Goal: Task Accomplishment & Management: Manage account settings

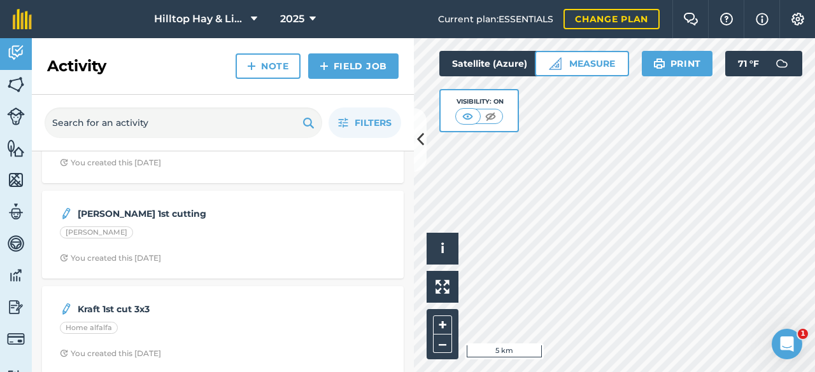
scroll to position [764, 0]
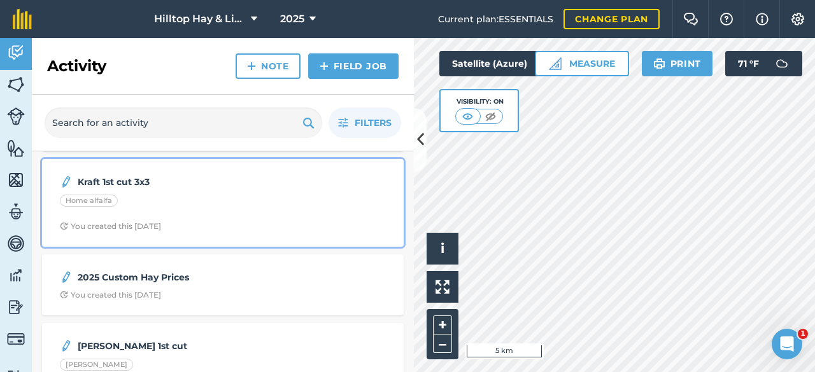
click at [120, 175] on strong "Kraft 1st cut 3x3" at bounding box center [179, 182] width 202 height 14
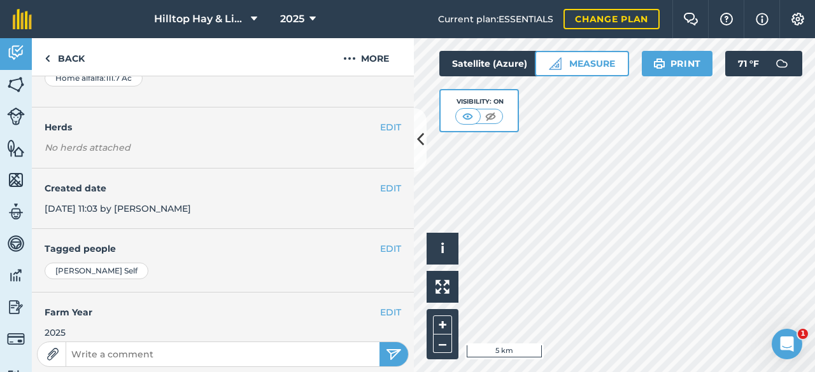
scroll to position [220, 0]
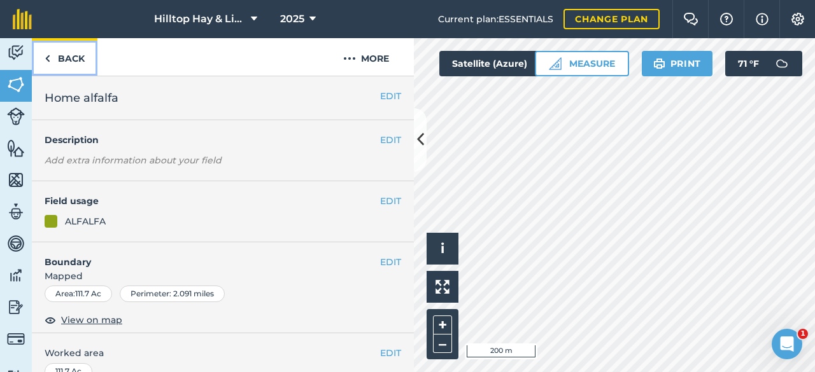
click at [68, 62] on link "Back" at bounding box center [65, 57] width 66 height 38
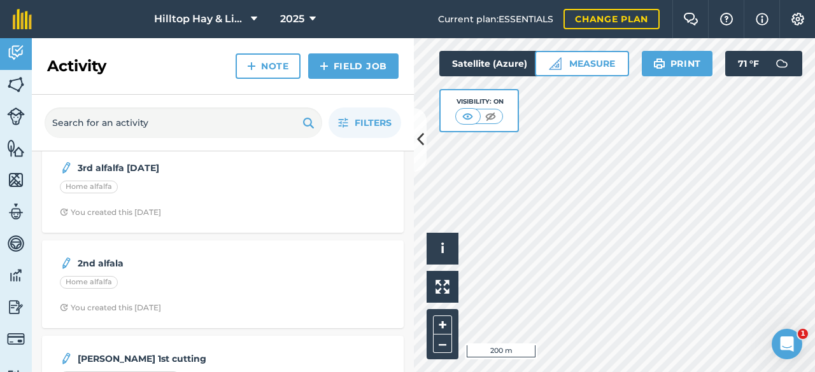
scroll to position [318, 0]
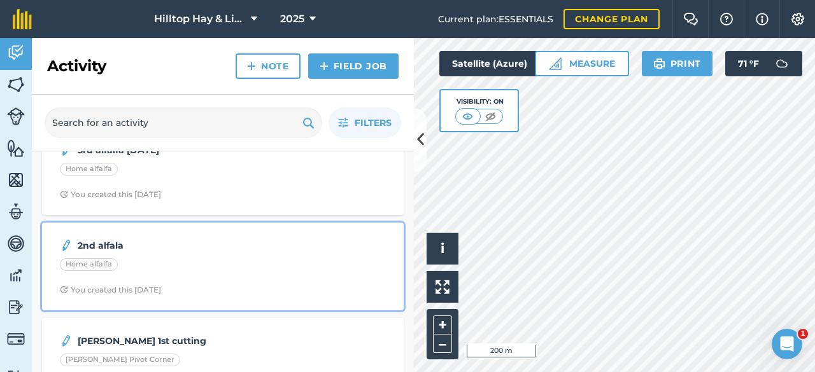
click at [100, 240] on strong "2nd alfala" at bounding box center [179, 246] width 202 height 14
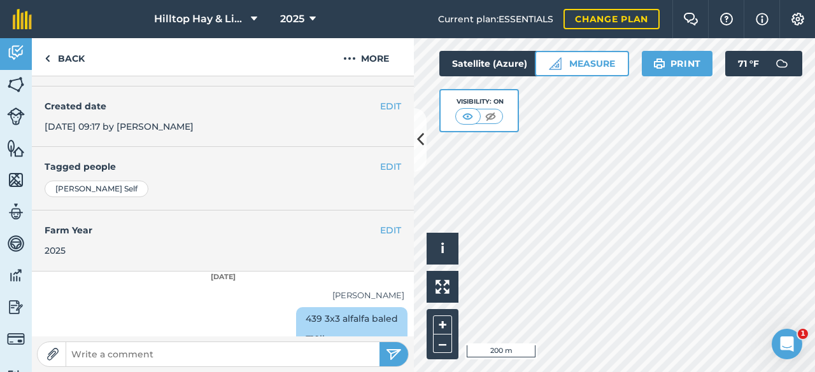
scroll to position [227, 0]
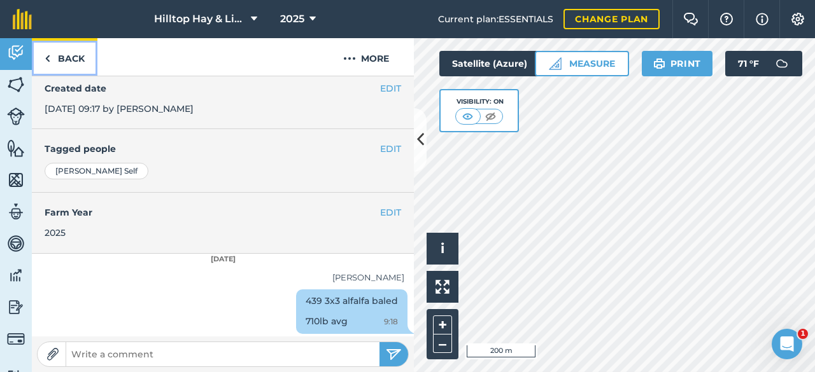
click at [69, 54] on link "Back" at bounding box center [65, 57] width 66 height 38
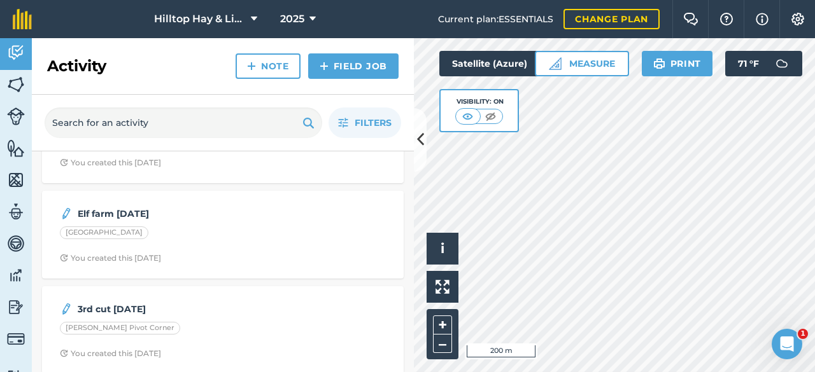
scroll to position [127, 0]
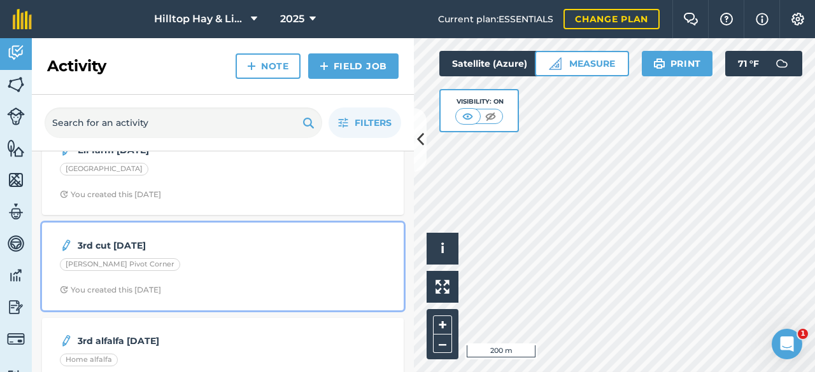
click at [112, 245] on strong "3rd cut [DATE]" at bounding box center [179, 246] width 202 height 14
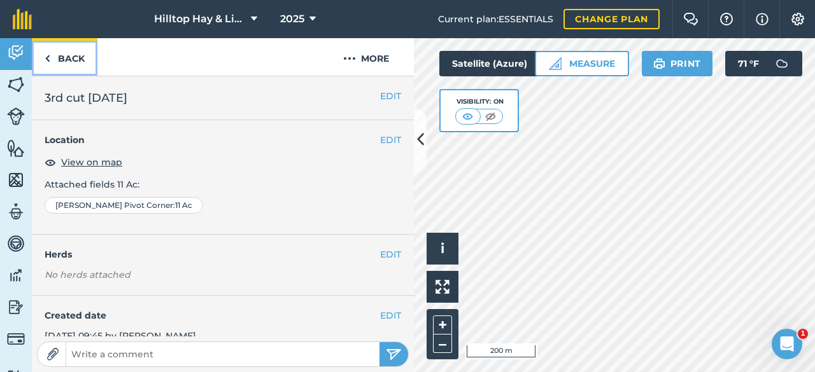
click at [67, 52] on link "Back" at bounding box center [65, 57] width 66 height 38
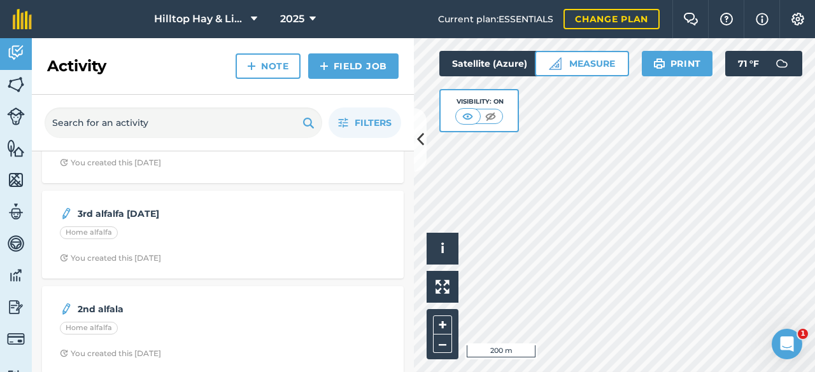
scroll to position [191, 0]
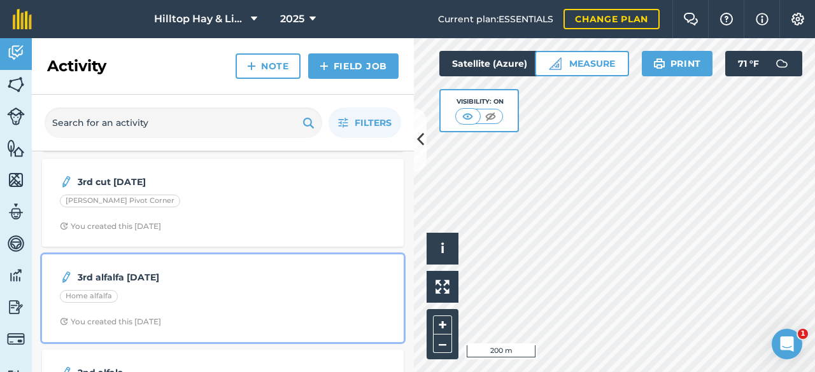
click at [120, 273] on strong "3rd alfalfa [DATE]" at bounding box center [179, 278] width 202 height 14
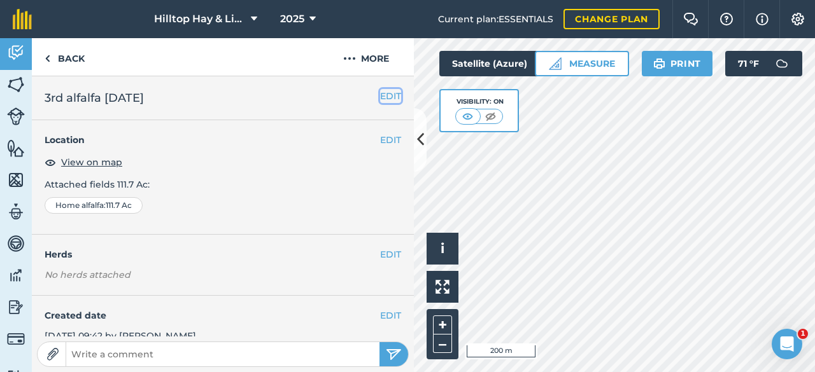
click at [380, 95] on button "EDIT" at bounding box center [390, 96] width 21 height 14
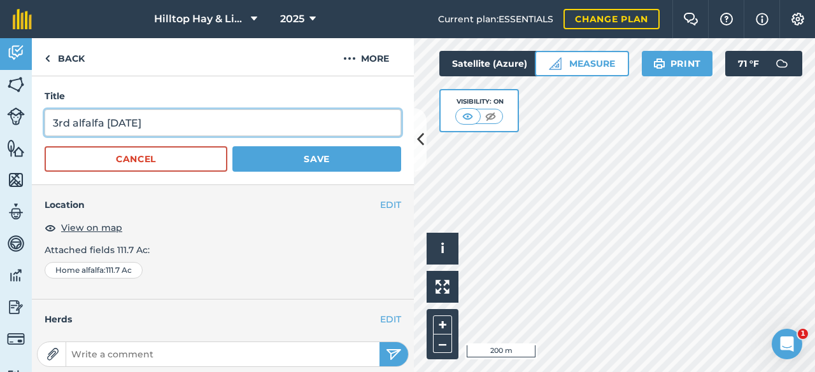
click at [49, 124] on input "3rd alfalfa [DATE]" at bounding box center [223, 123] width 357 height 27
type input "Kraft 3rd alfalfa [DATE]"
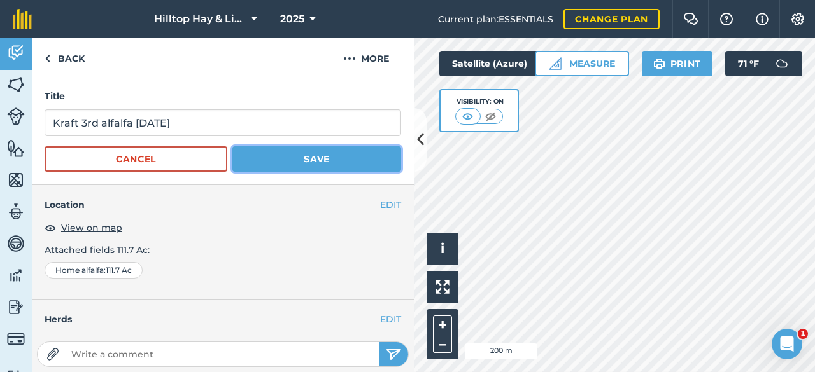
click at [282, 153] on button "Save" at bounding box center [316, 158] width 169 height 25
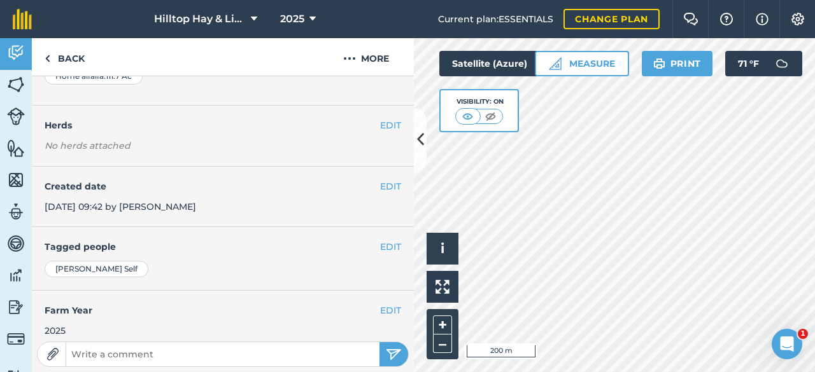
scroll to position [220, 0]
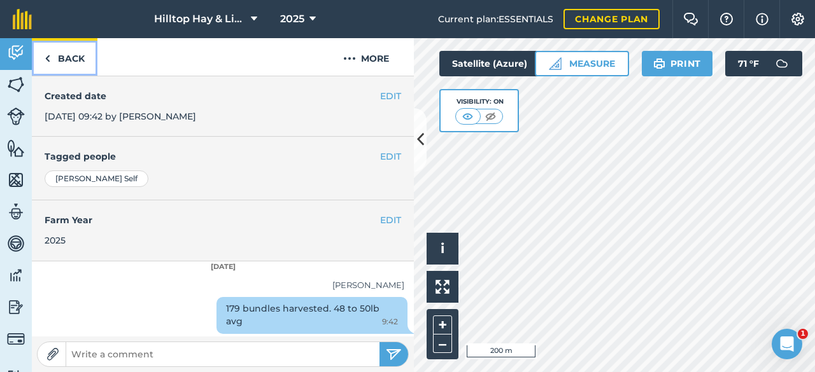
click at [74, 61] on link "Back" at bounding box center [65, 57] width 66 height 38
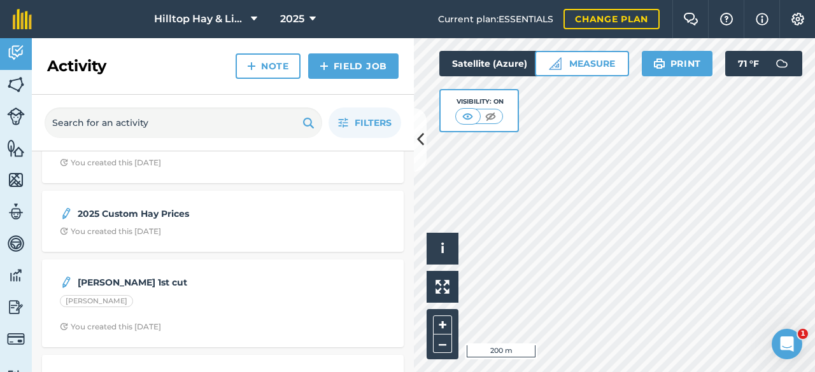
scroll to position [700, 0]
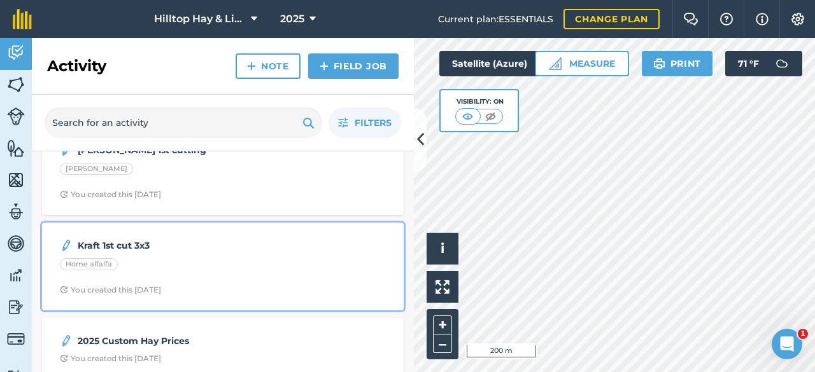
click at [127, 243] on strong "Kraft 1st cut 3x3" at bounding box center [179, 246] width 202 height 14
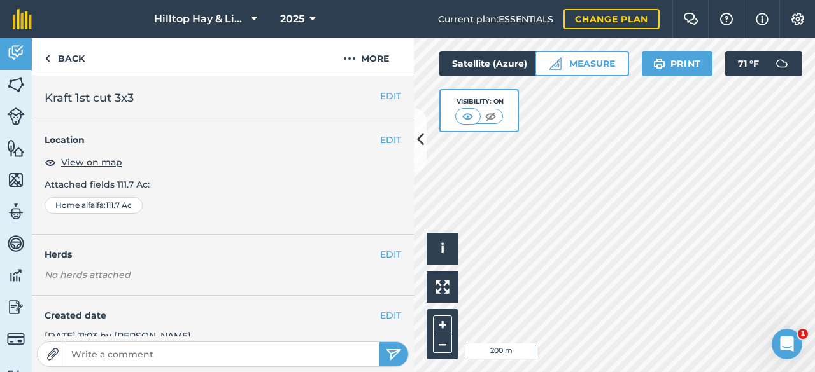
scroll to position [220, 0]
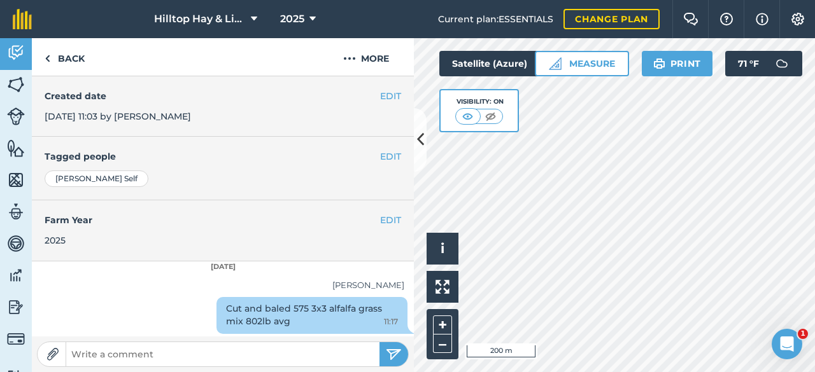
click at [214, 343] on form at bounding box center [223, 354] width 372 height 25
drag, startPoint x: 204, startPoint y: 355, endPoint x: 195, endPoint y: 348, distance: 11.8
click at [201, 351] on input "text" at bounding box center [222, 355] width 313 height 18
type input "230.6 tons harvested, 2.15t/acre"
click at [389, 355] on img "submit" at bounding box center [394, 354] width 16 height 15
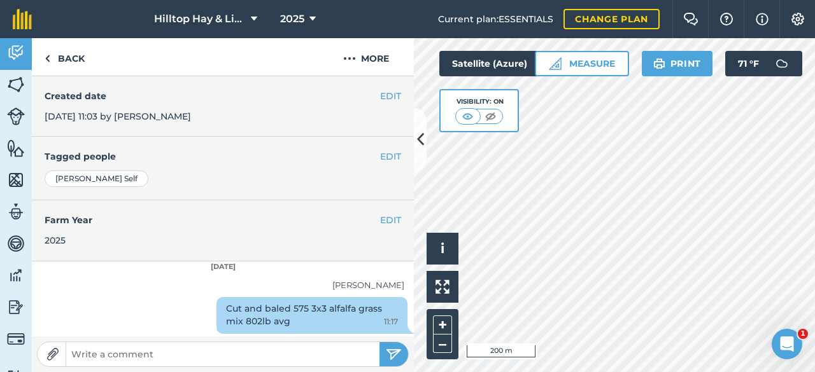
scroll to position [285, 0]
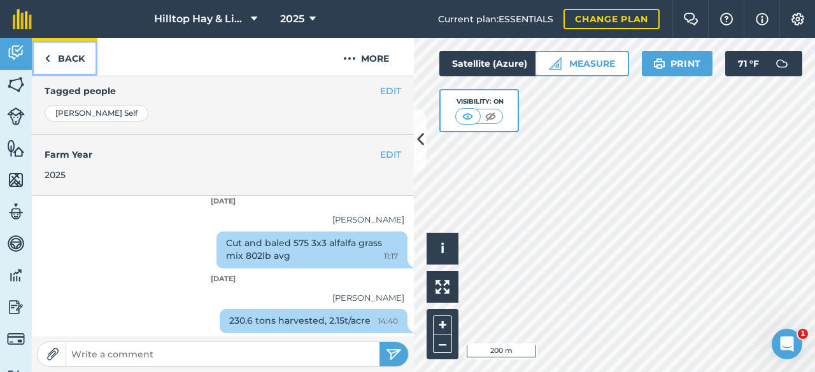
click at [75, 59] on link "Back" at bounding box center [65, 57] width 66 height 38
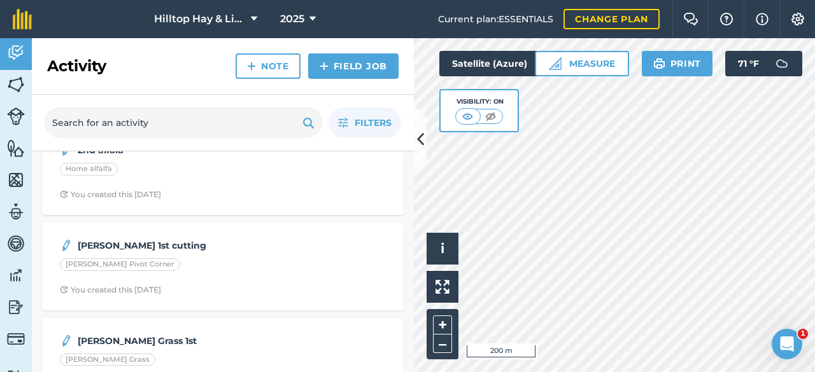
scroll to position [382, 0]
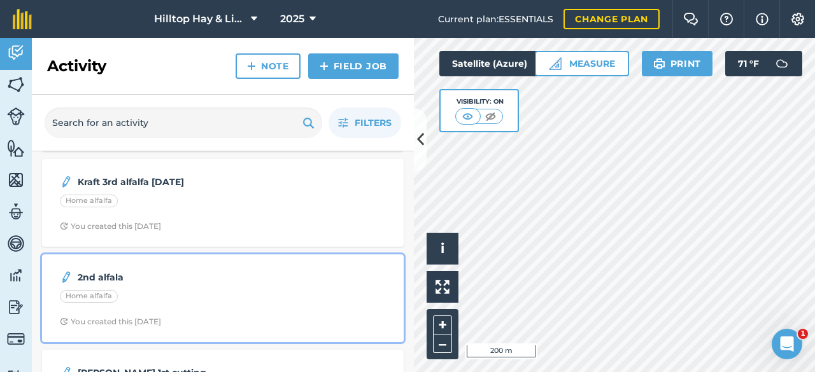
click at [102, 274] on strong "2nd alfala" at bounding box center [179, 278] width 202 height 14
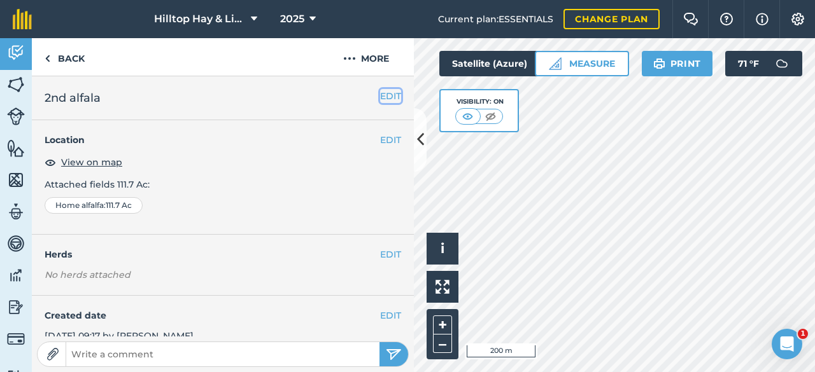
click at [380, 92] on button "EDIT" at bounding box center [390, 96] width 21 height 14
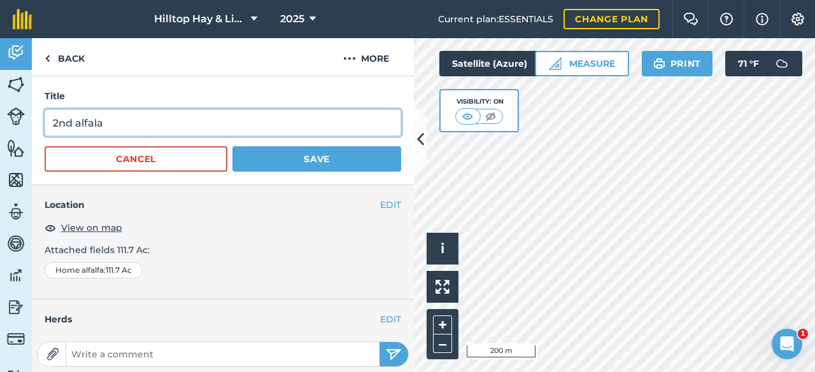
click at [50, 121] on input "2nd alfala" at bounding box center [223, 123] width 357 height 27
click at [123, 123] on input "Kraft 2nd alfala" at bounding box center [223, 123] width 357 height 27
click at [143, 127] on input "Kraft 2nd alfalfa" at bounding box center [223, 123] width 357 height 27
type input "Kraft 2nd alfalfa"
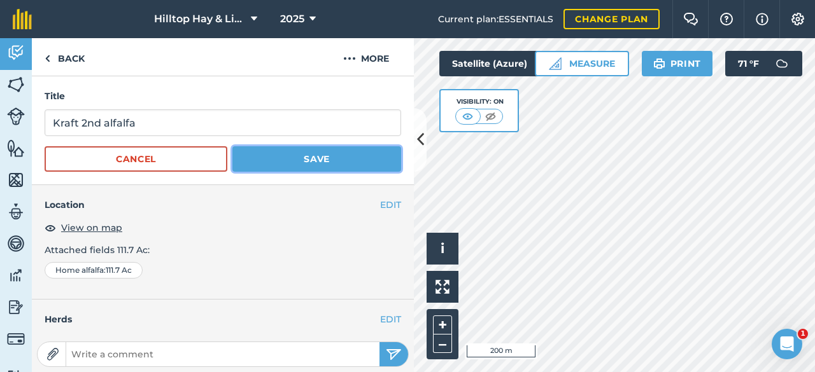
click at [302, 157] on button "Save" at bounding box center [316, 158] width 169 height 25
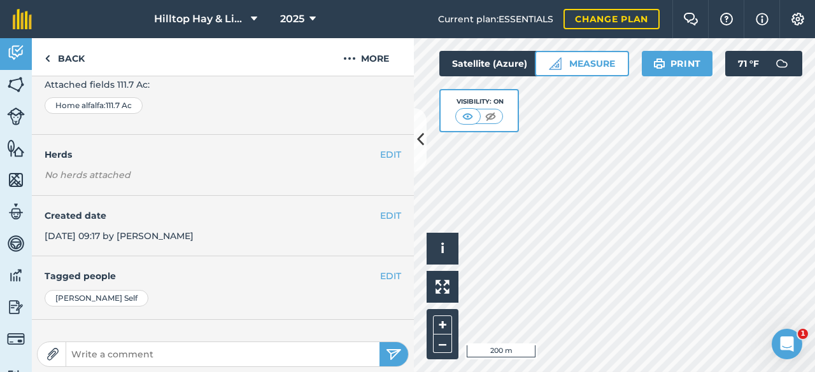
scroll to position [227, 0]
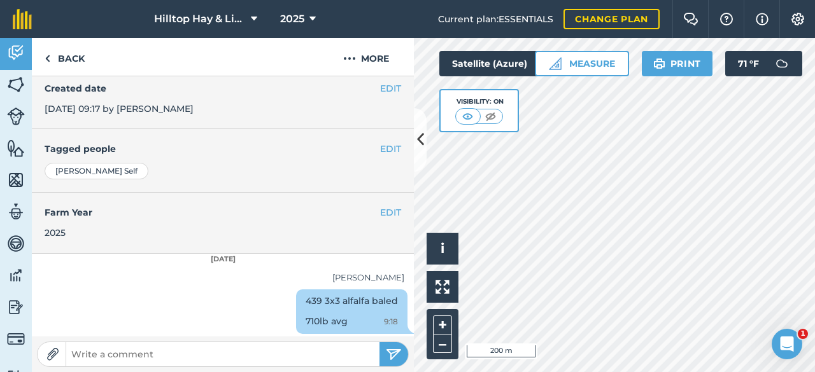
click at [219, 354] on input "text" at bounding box center [222, 355] width 313 height 18
type input "155.8 ton harvested, 1.45t/acre"
click at [388, 358] on img "submit" at bounding box center [394, 354] width 16 height 15
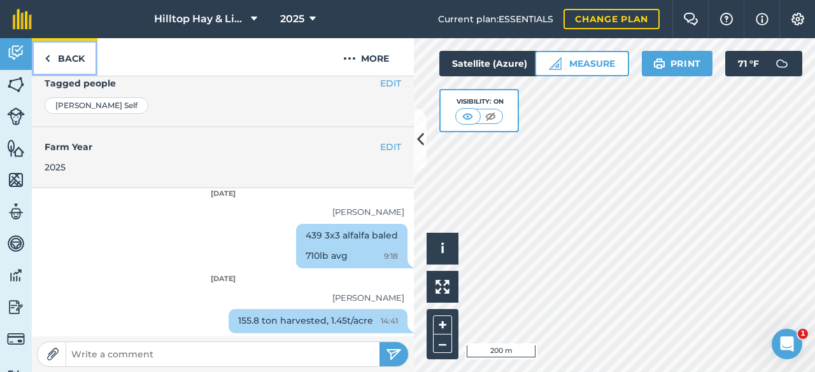
click at [52, 52] on link "Back" at bounding box center [65, 57] width 66 height 38
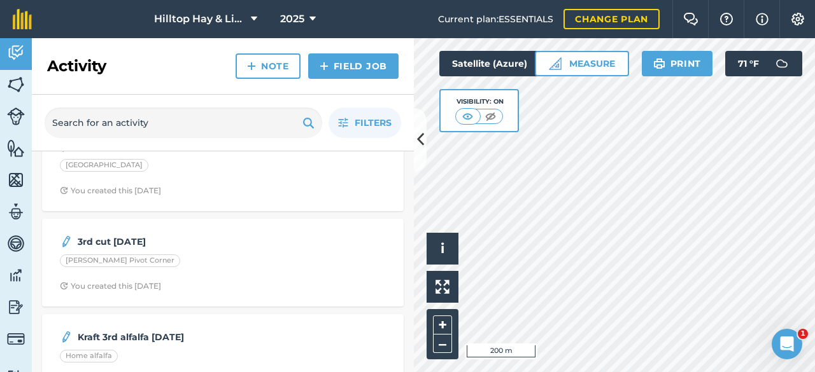
scroll to position [382, 0]
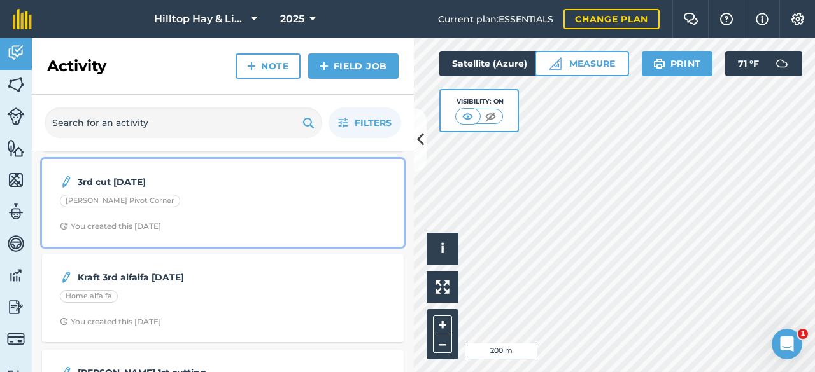
click at [124, 182] on strong "3rd cut [DATE]" at bounding box center [179, 182] width 202 height 14
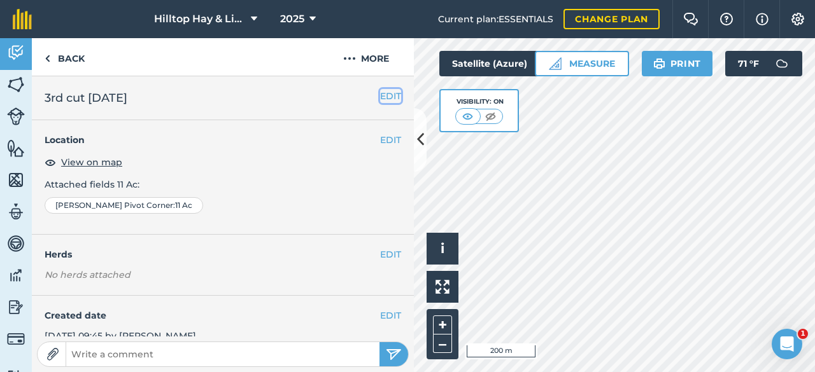
click at [380, 97] on button "EDIT" at bounding box center [390, 96] width 21 height 14
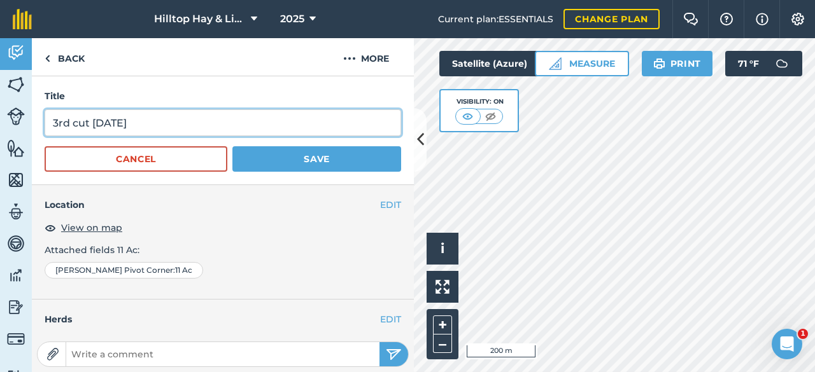
click at [50, 122] on input "3rd cut [DATE]" at bounding box center [223, 123] width 357 height 27
type input "[PERSON_NAME] 3rd cut [DATE]"
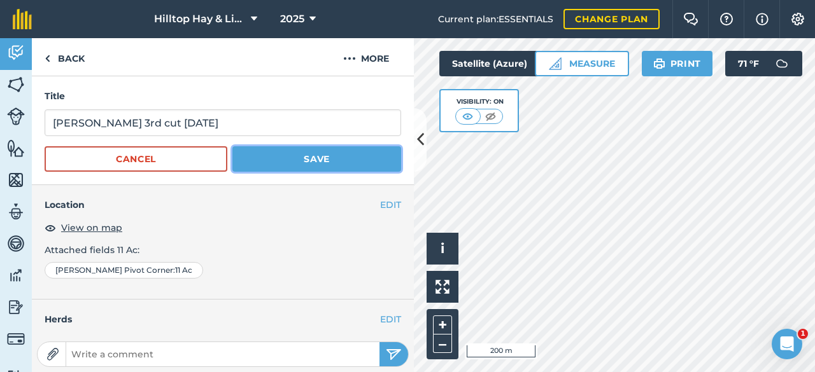
click at [250, 159] on button "Save" at bounding box center [316, 158] width 169 height 25
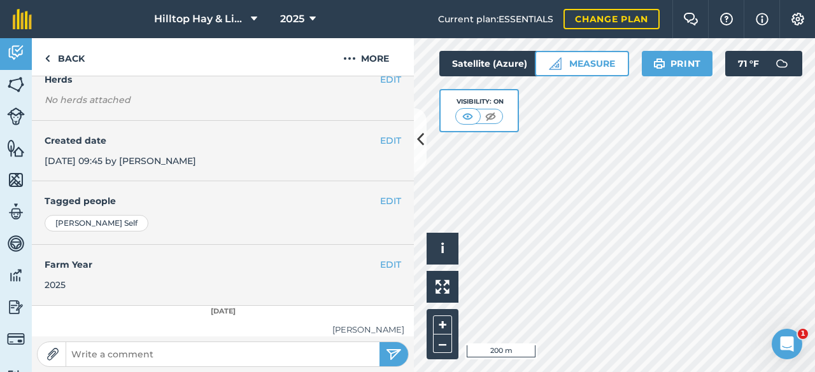
scroll to position [220, 0]
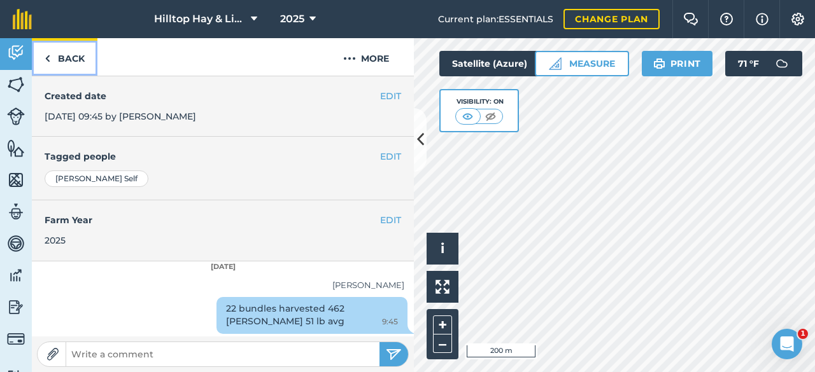
click at [64, 52] on link "Back" at bounding box center [65, 57] width 66 height 38
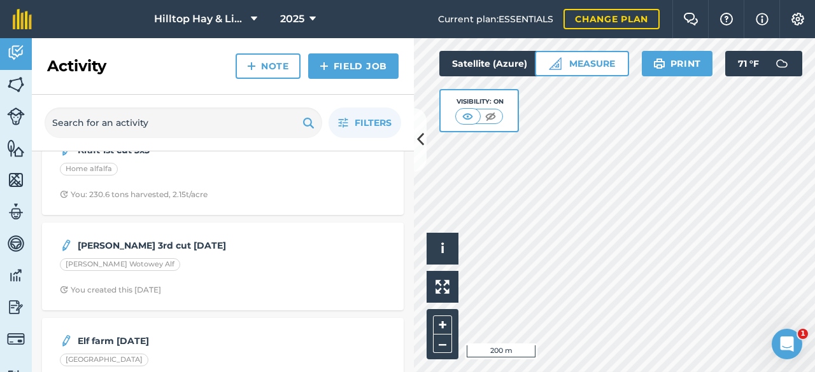
scroll to position [191, 0]
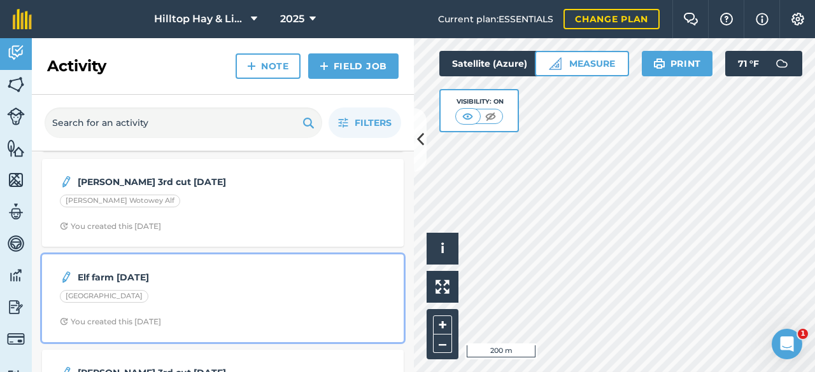
click at [111, 275] on strong "Elf farm [DATE]" at bounding box center [179, 278] width 202 height 14
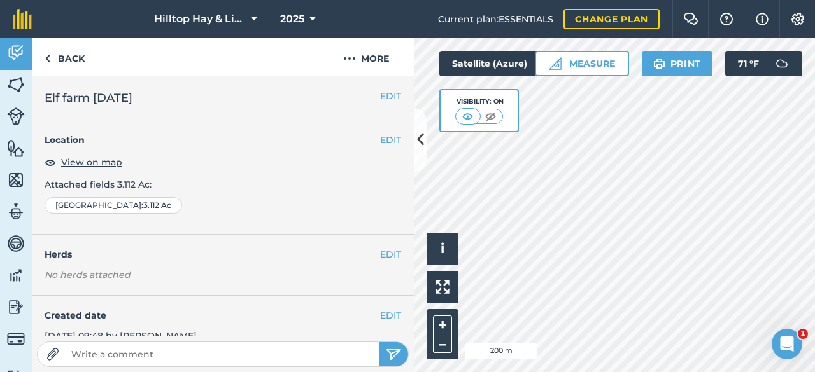
click at [385, 106] on h2 "Elf farm [DATE]" at bounding box center [223, 98] width 357 height 18
click at [381, 99] on button "EDIT" at bounding box center [390, 96] width 21 height 14
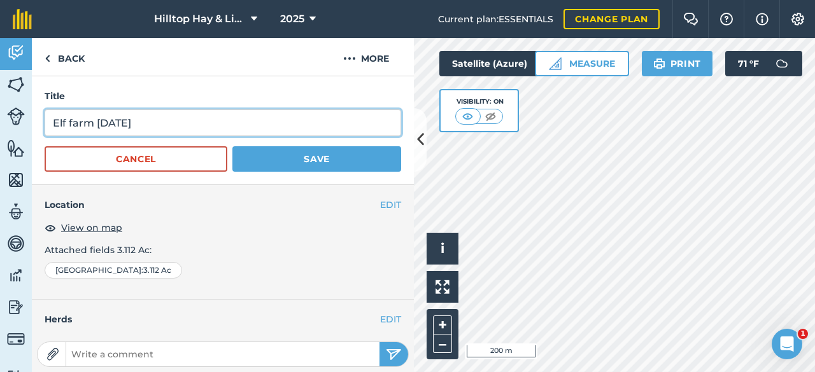
click at [64, 122] on input "Elf farm [DATE]" at bounding box center [223, 123] width 357 height 27
type input "Elk farm [DATE]"
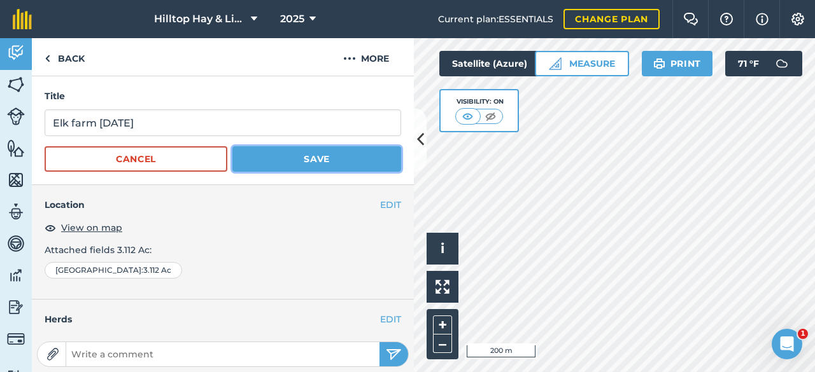
click at [279, 156] on button "Save" at bounding box center [316, 158] width 169 height 25
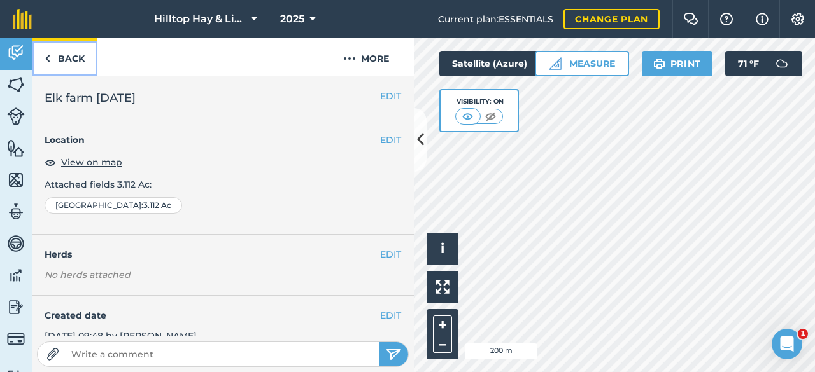
click at [70, 52] on link "Back" at bounding box center [65, 57] width 66 height 38
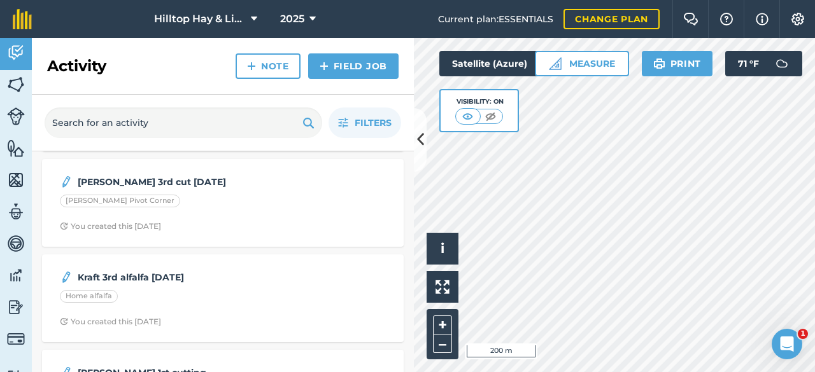
scroll to position [446, 0]
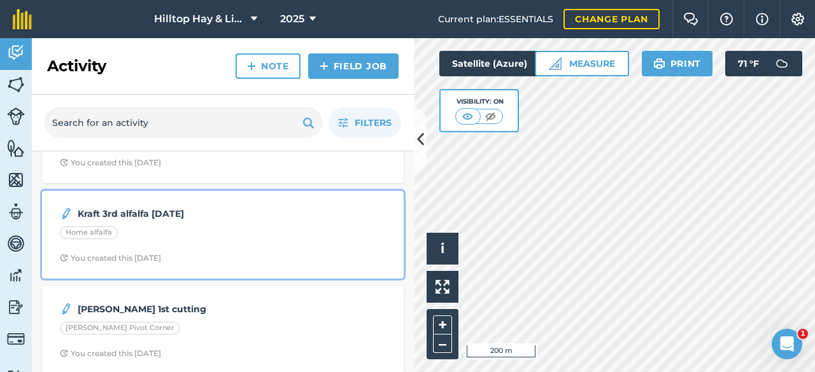
click at [154, 209] on strong "Kraft 3rd alfalfa [DATE]" at bounding box center [179, 214] width 202 height 14
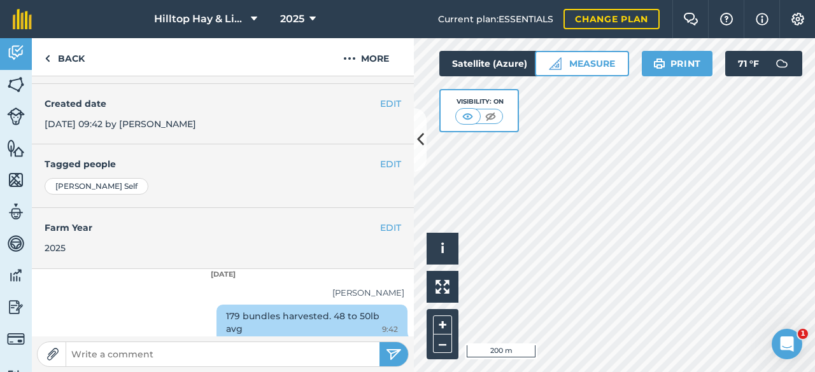
scroll to position [220, 0]
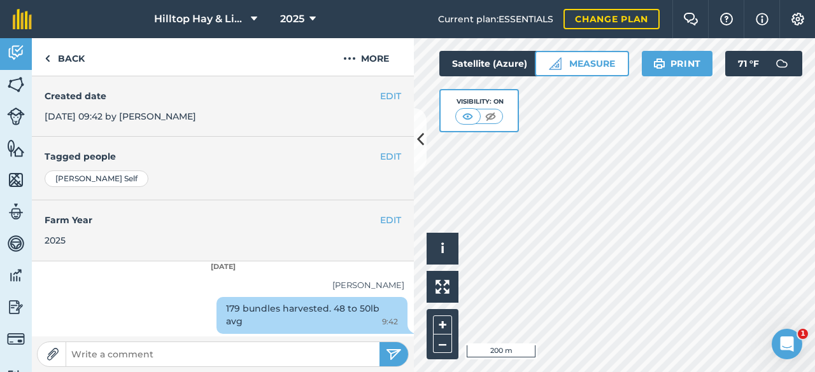
click at [188, 350] on input "text" at bounding box center [222, 355] width 313 height 18
type input "92.1 ton harvested, .86t/acre"
click at [392, 357] on img "submit" at bounding box center [394, 354] width 16 height 15
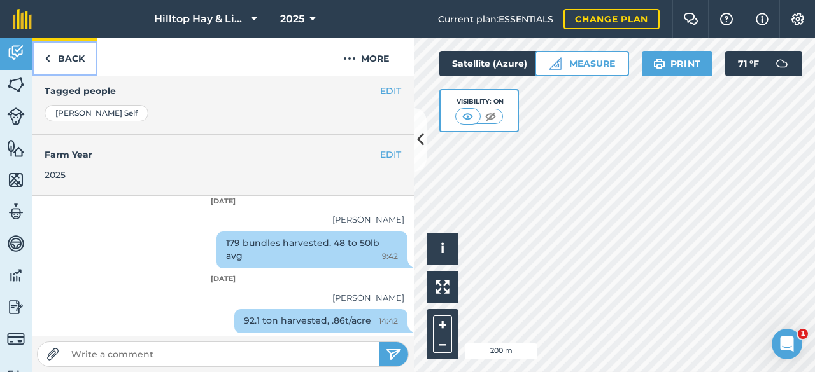
click at [69, 53] on link "Back" at bounding box center [65, 57] width 66 height 38
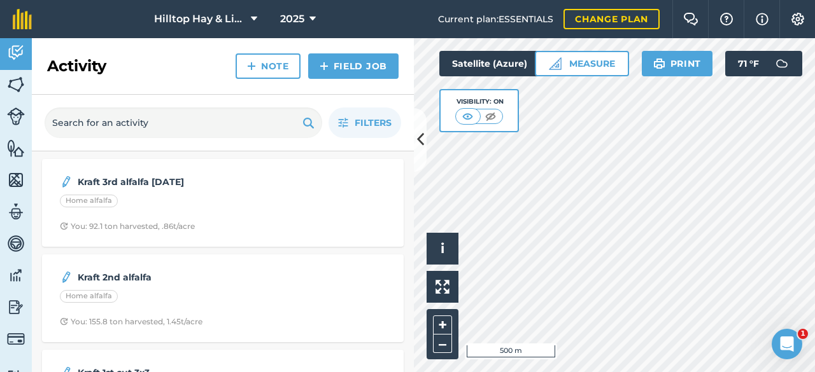
drag, startPoint x: 555, startPoint y: 89, endPoint x: 806, endPoint y: 385, distance: 387.5
click at [806, 372] on html "Hilltop Hay & Livestock 2025 Current plan : ESSENTIALS Change plan Farm Chat He…" at bounding box center [407, 186] width 815 height 372
click at [775, 372] on html "Hilltop Hay & Livestock 2025 Current plan : ESSENTIALS Change plan Farm Chat He…" at bounding box center [407, 186] width 815 height 372
click at [564, 372] on html "Hilltop Hay & Livestock 2025 Current plan : ESSENTIALS Change plan Farm Chat He…" at bounding box center [407, 186] width 815 height 372
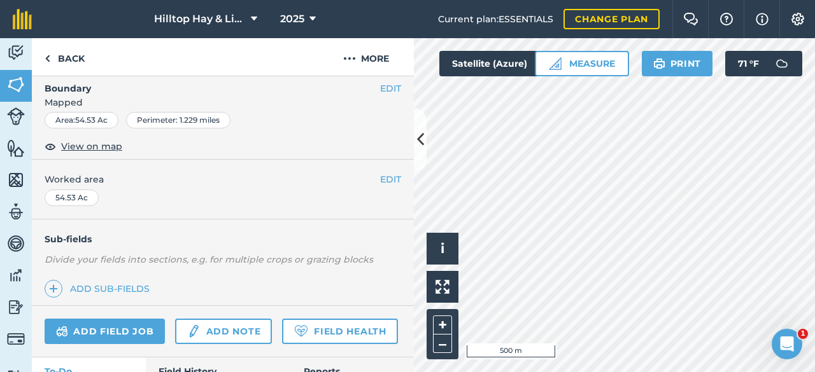
scroll to position [259, 0]
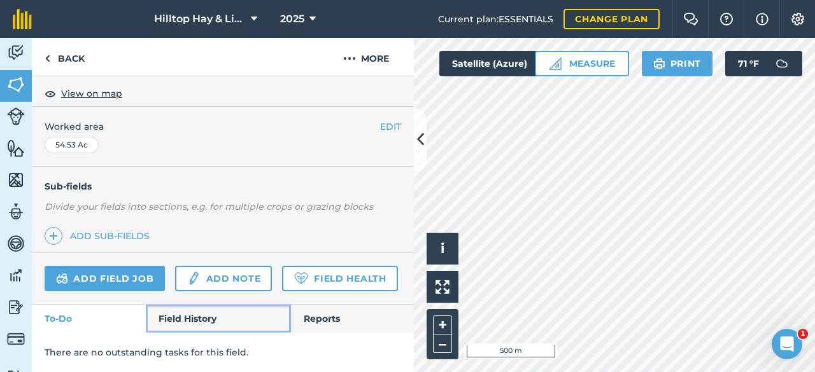
click at [202, 318] on link "Field History" at bounding box center [218, 319] width 145 height 28
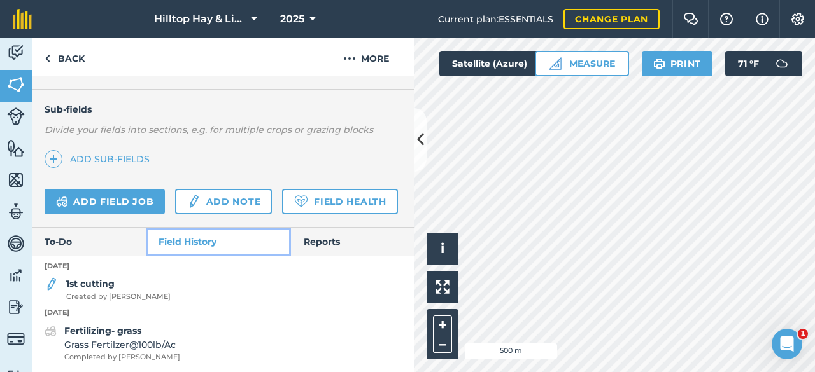
scroll to position [340, 0]
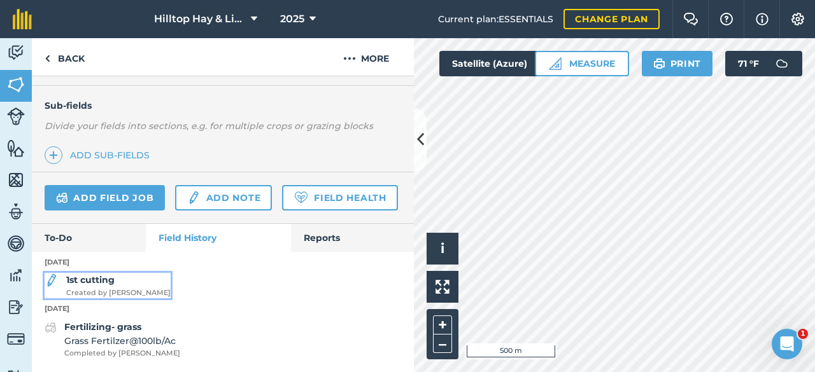
click at [91, 277] on strong "1st cutting" at bounding box center [90, 279] width 48 height 11
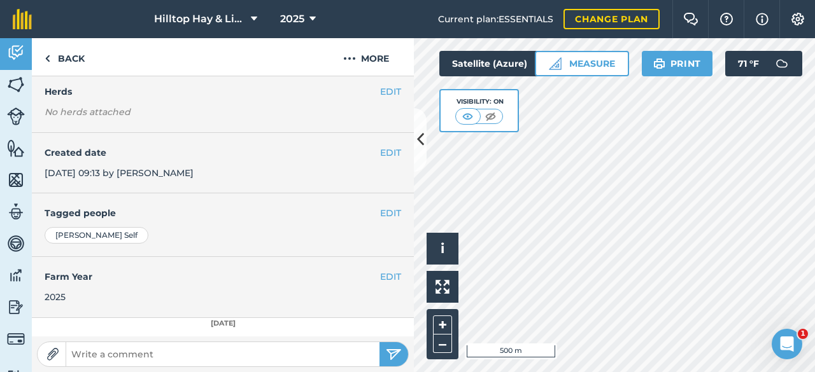
scroll to position [265, 0]
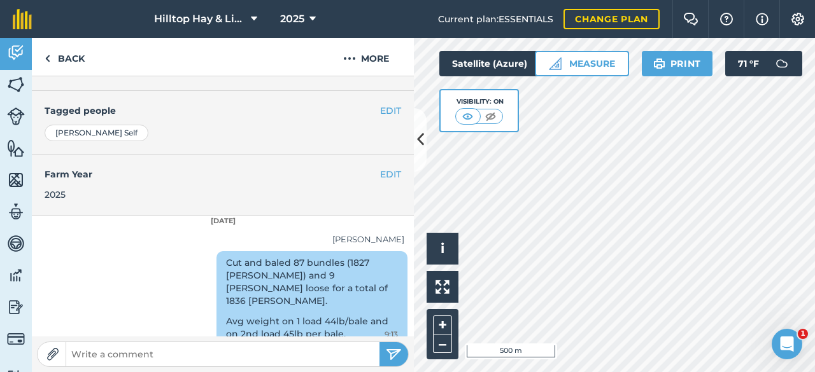
click at [157, 357] on input "text" at bounding box center [222, 355] width 313 height 18
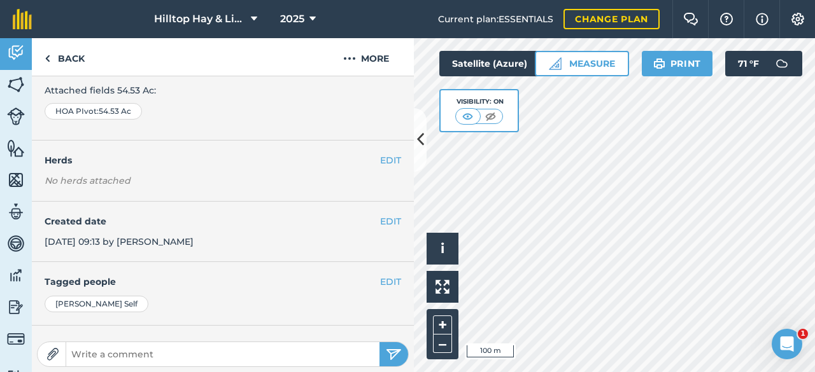
scroll to position [11, 0]
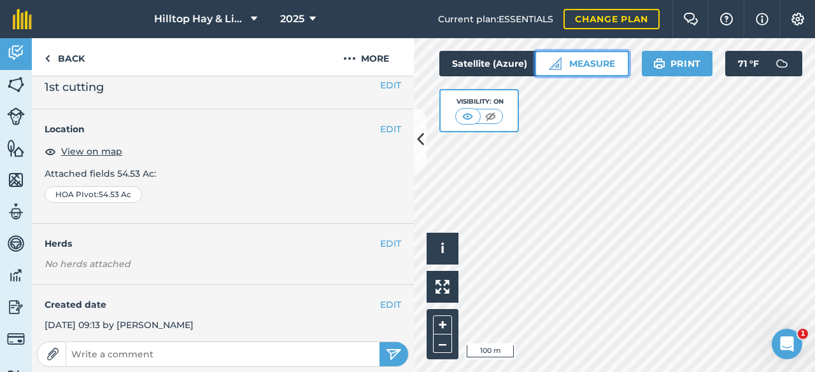
click at [565, 67] on button "Measure" at bounding box center [582, 63] width 94 height 25
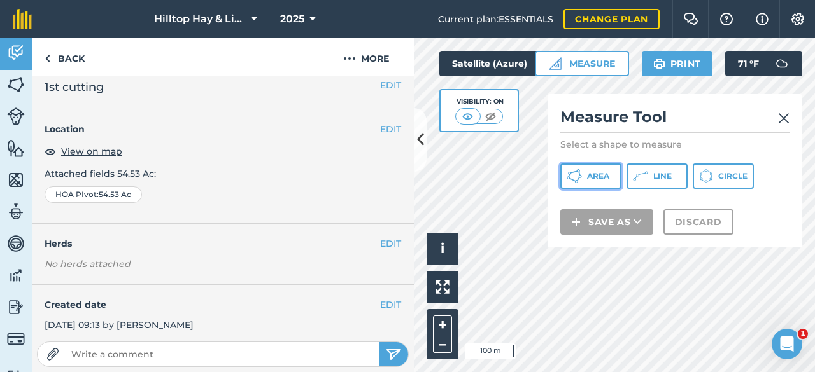
click at [590, 175] on span "Area" at bounding box center [598, 176] width 22 height 10
click at [782, 117] on img at bounding box center [783, 118] width 11 height 15
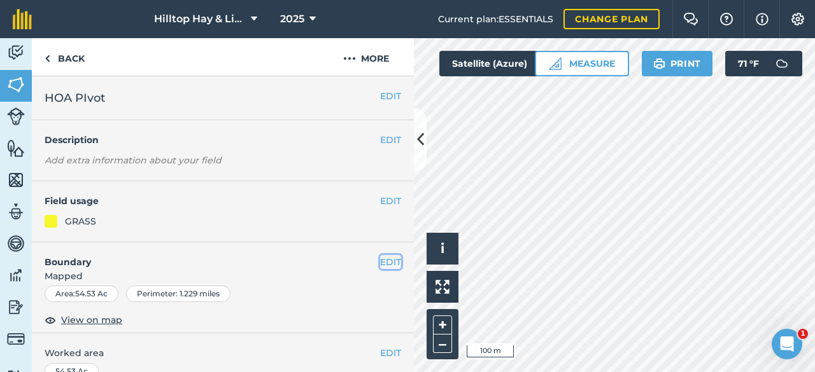
click at [380, 262] on button "EDIT" at bounding box center [390, 262] width 21 height 14
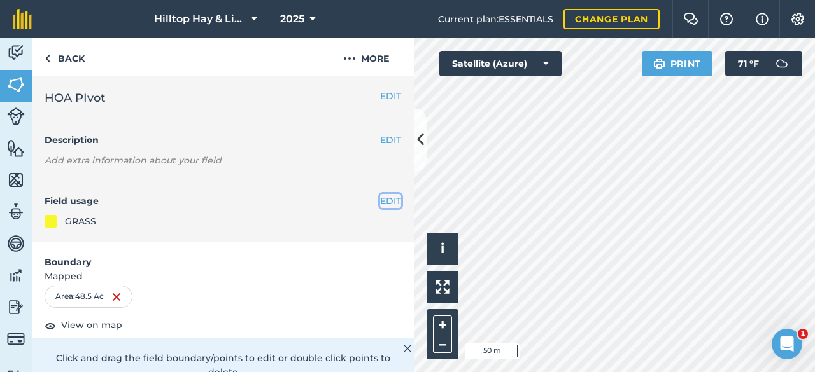
click at [380, 201] on button "EDIT" at bounding box center [390, 201] width 21 height 14
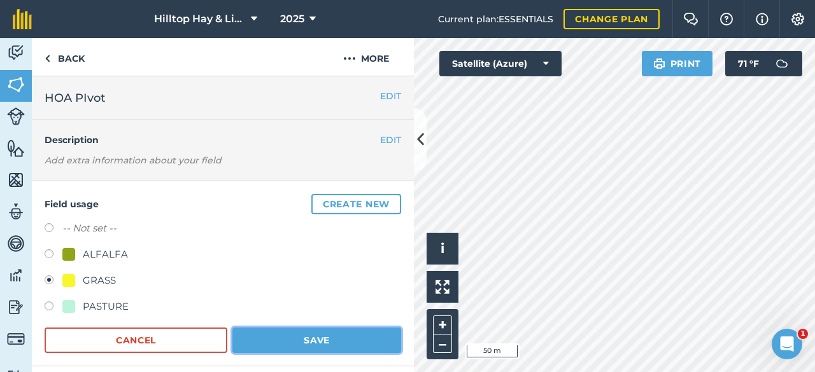
click at [316, 338] on button "Save" at bounding box center [316, 340] width 169 height 25
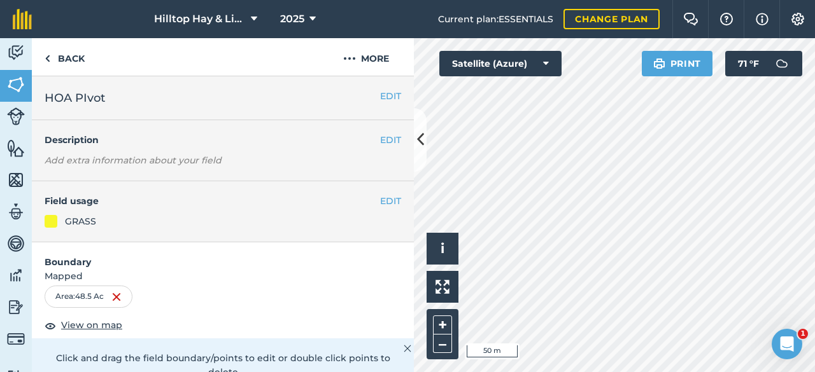
scroll to position [127, 0]
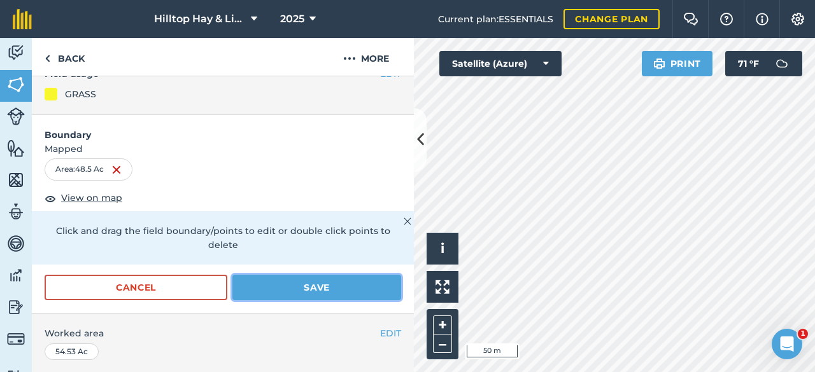
click at [338, 292] on button "Save" at bounding box center [316, 287] width 169 height 25
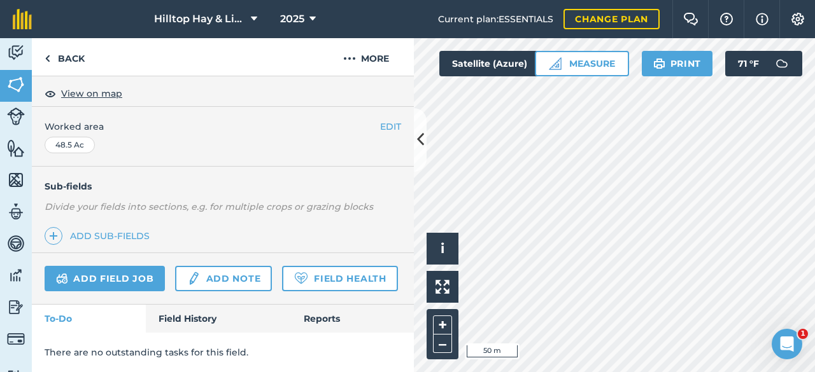
scroll to position [259, 0]
click at [212, 325] on link "Field History" at bounding box center [218, 319] width 145 height 28
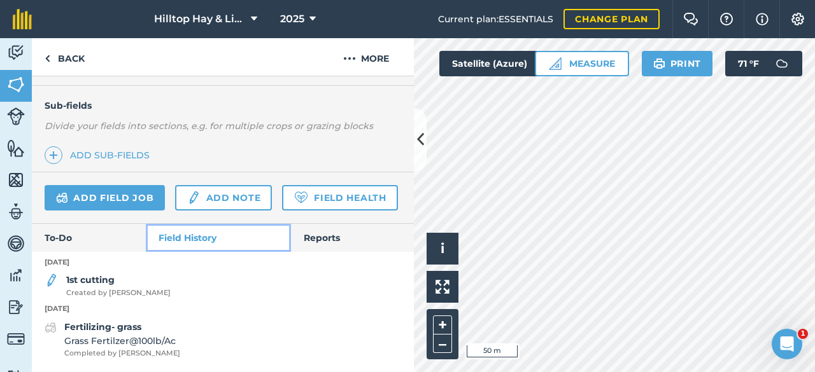
scroll to position [340, 0]
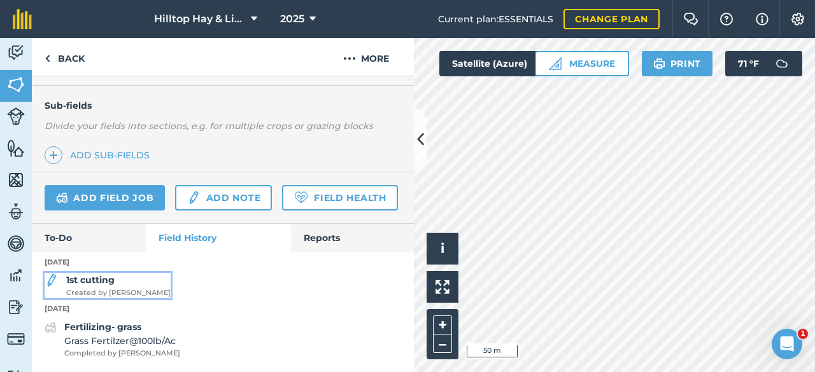
click at [111, 283] on strong "1st cutting" at bounding box center [90, 279] width 48 height 11
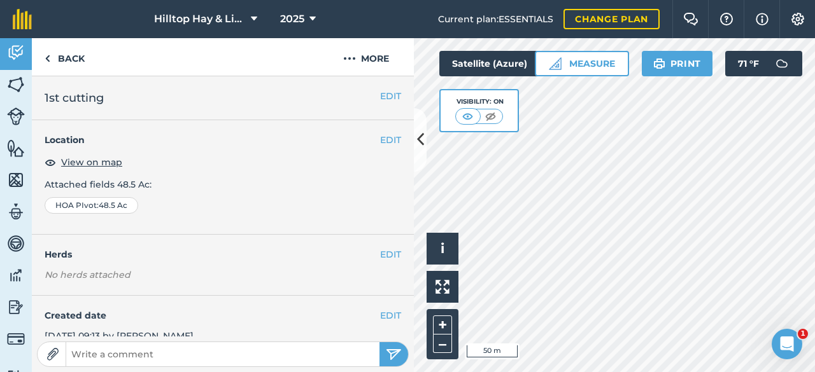
scroll to position [265, 0]
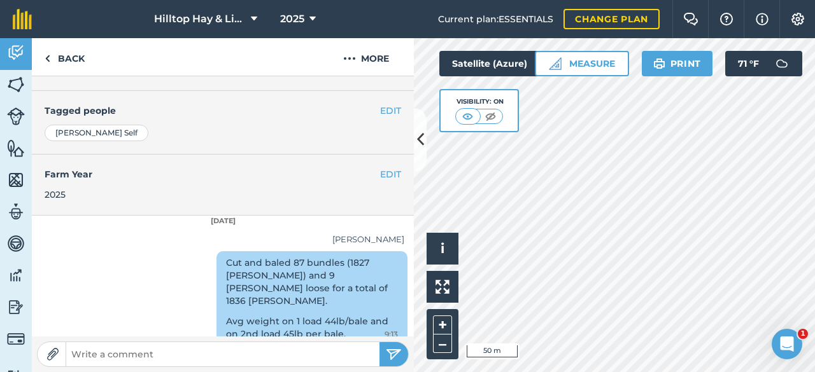
click at [164, 353] on input "text" at bounding box center [222, 355] width 313 height 18
type input "41.1 tons harvested, .85t/acre"
click at [393, 348] on img "submit" at bounding box center [394, 354] width 16 height 15
